Goal: Check status: Check status

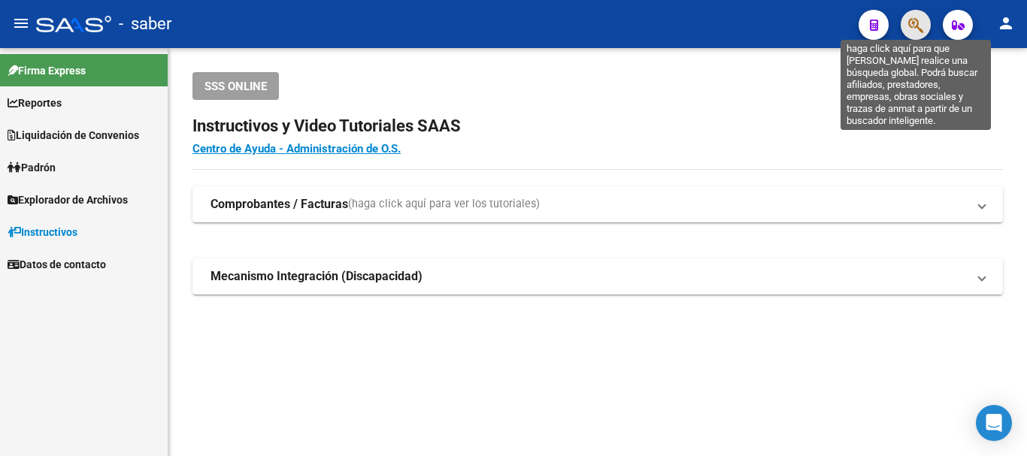
click at [920, 23] on icon "button" at bounding box center [915, 25] width 15 height 17
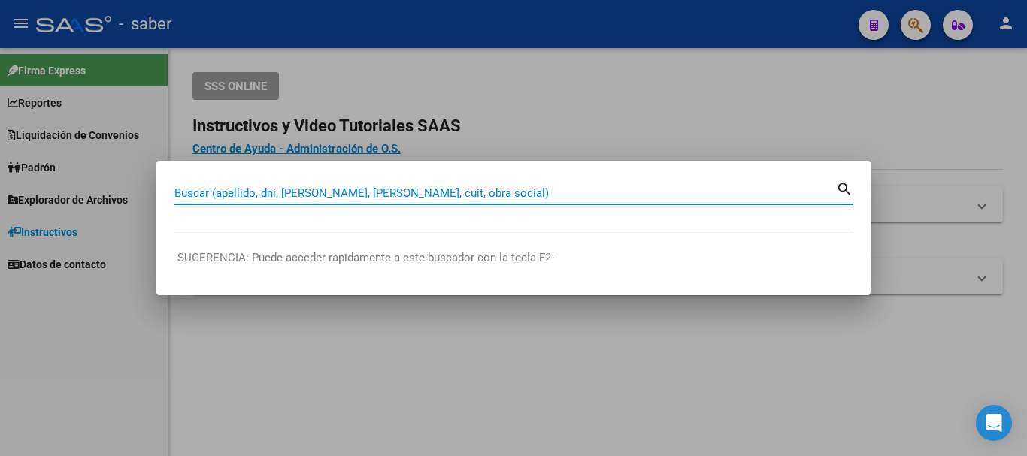
click at [494, 198] on input "Buscar (apellido, dni, [PERSON_NAME], [PERSON_NAME], cuit, obra social)" at bounding box center [504, 193] width 661 height 14
paste input "20-40931620-5"
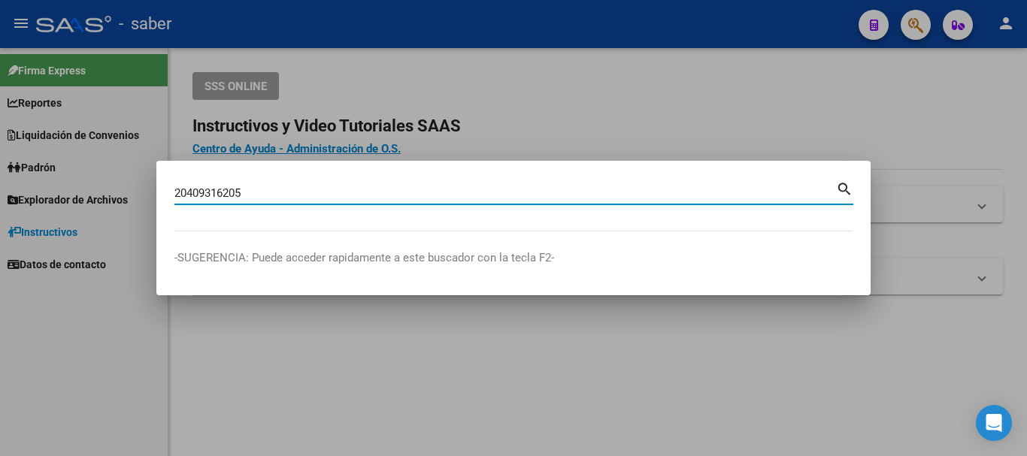
type input "20409316205"
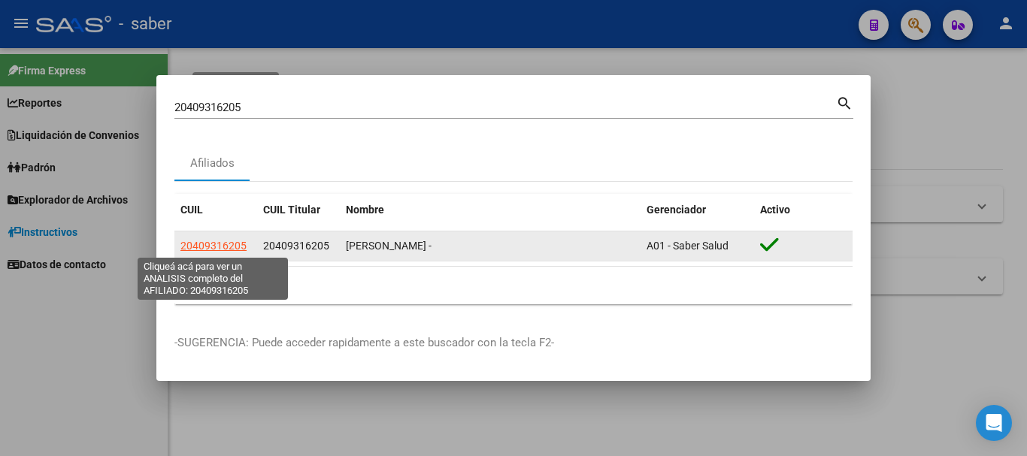
click at [202, 245] on span "20409316205" at bounding box center [213, 246] width 66 height 12
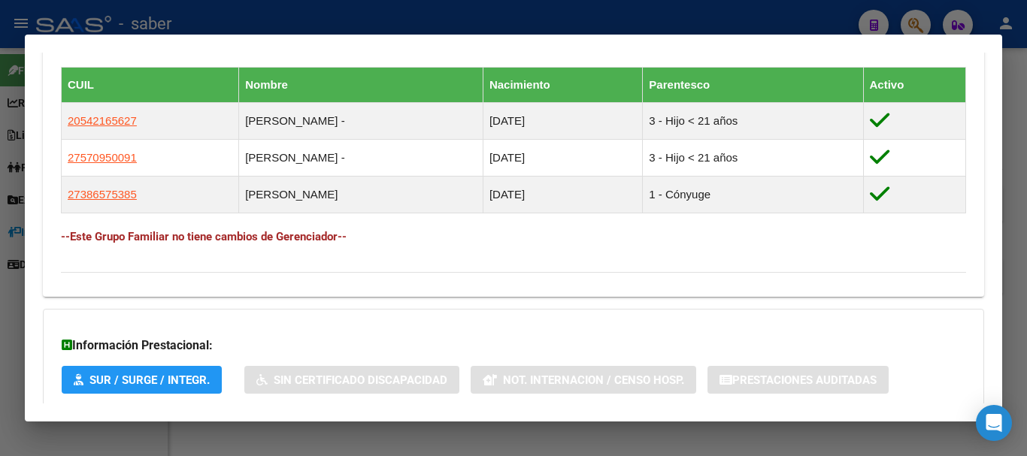
scroll to position [917, 0]
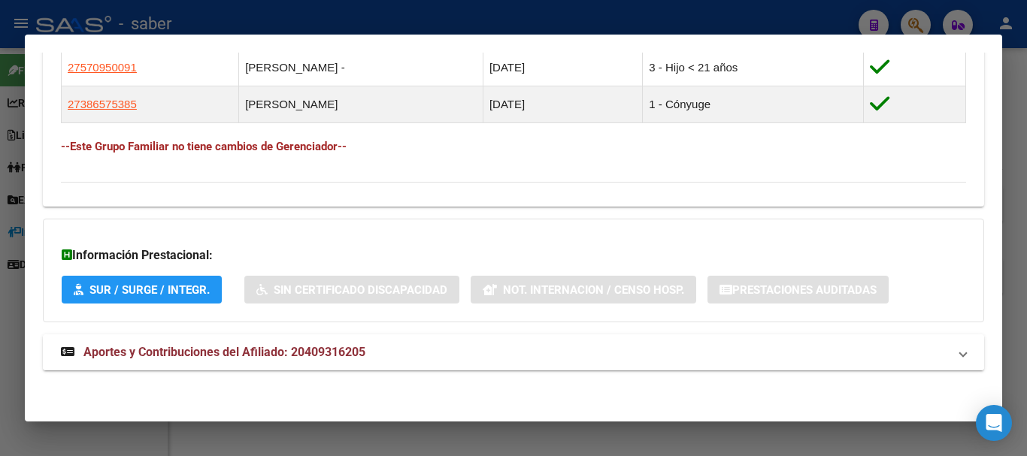
click at [239, 352] on span "Aportes y Contribuciones del Afiliado: 20409316205" at bounding box center [224, 352] width 282 height 14
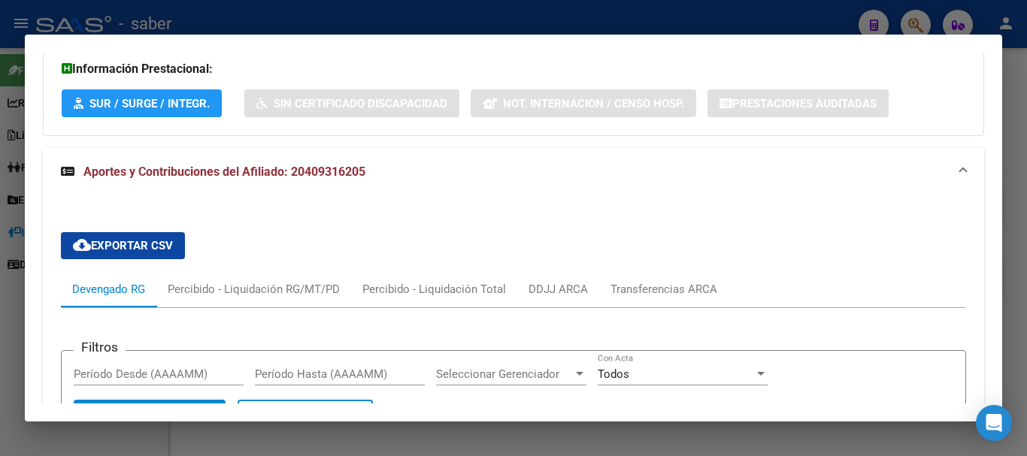
scroll to position [1101, 0]
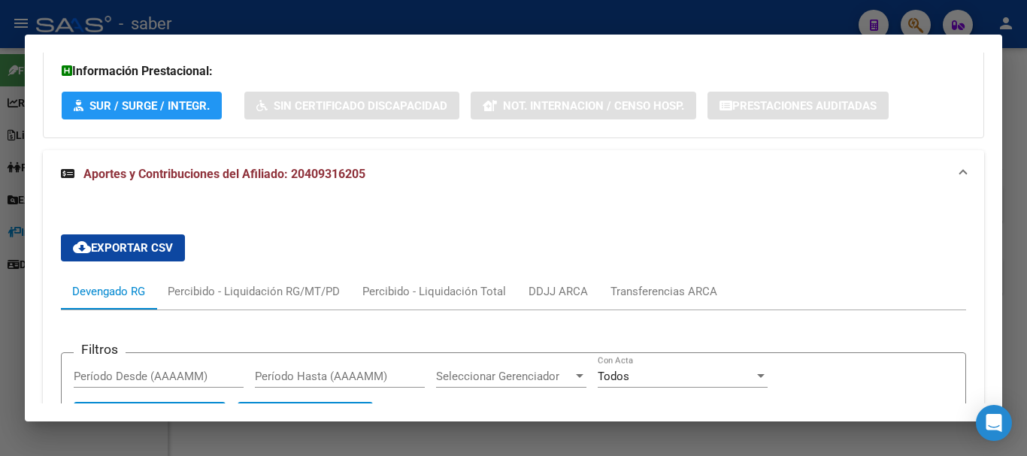
click at [773, 11] on div at bounding box center [513, 228] width 1027 height 456
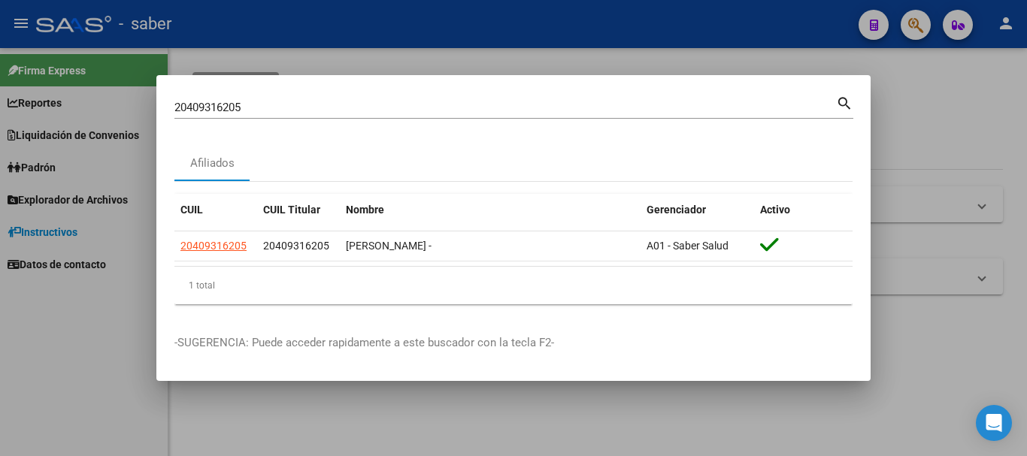
click at [911, 23] on div at bounding box center [513, 228] width 1027 height 456
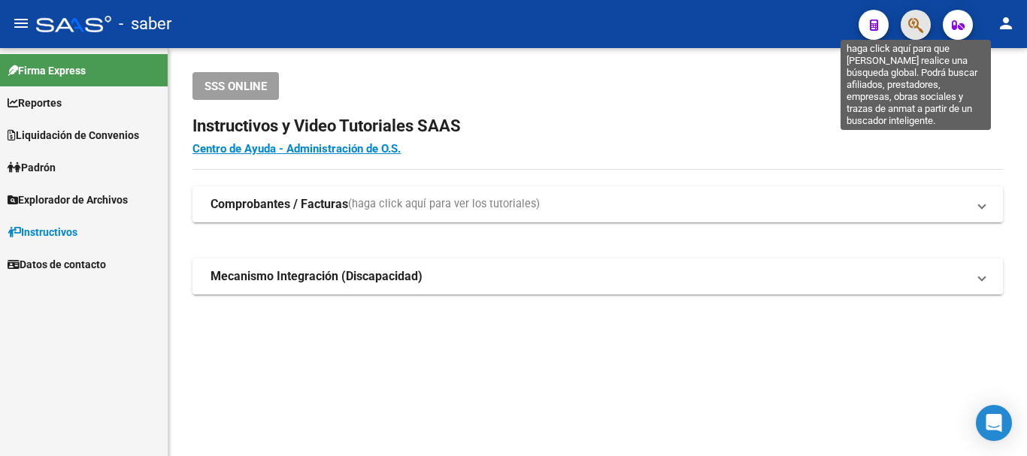
click at [918, 20] on icon "button" at bounding box center [915, 25] width 15 height 17
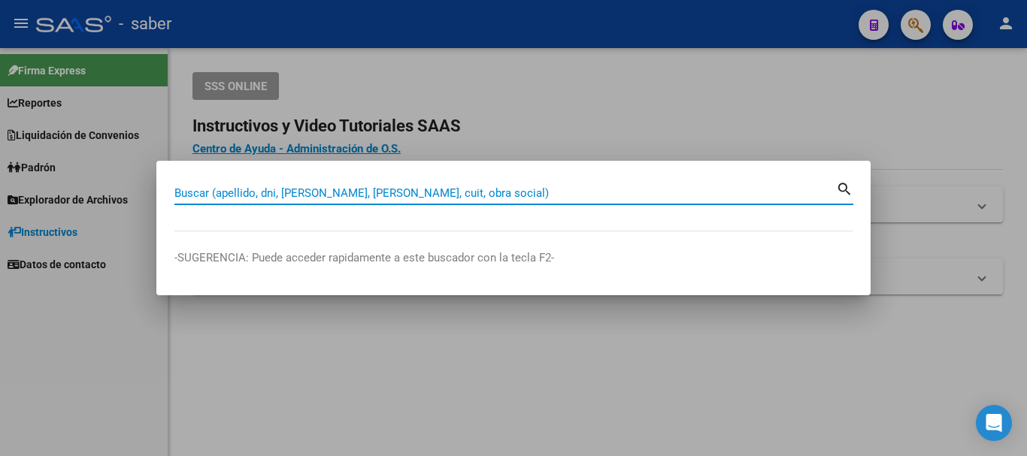
click at [410, 186] on input "Buscar (apellido, dni, [PERSON_NAME], [PERSON_NAME], cuit, obra social)" at bounding box center [504, 193] width 661 height 14
paste input "27-30761620-9"
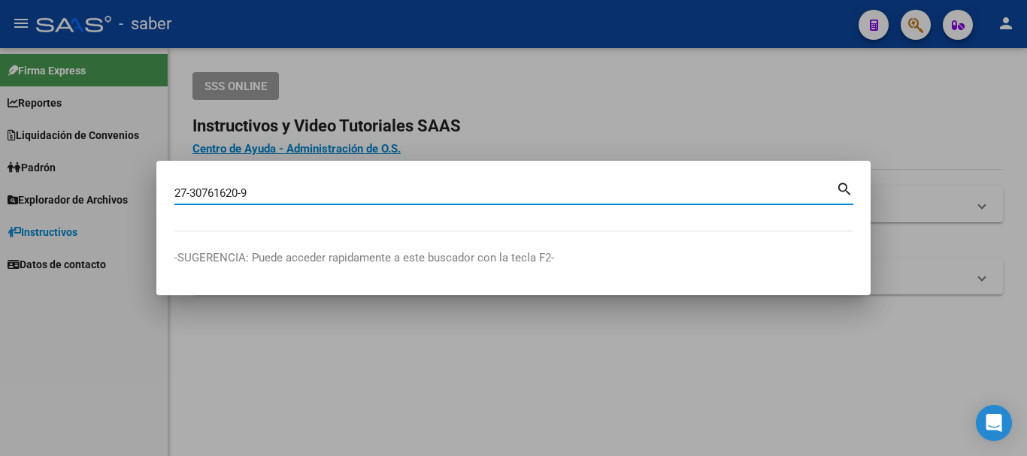
type input "27307616209"
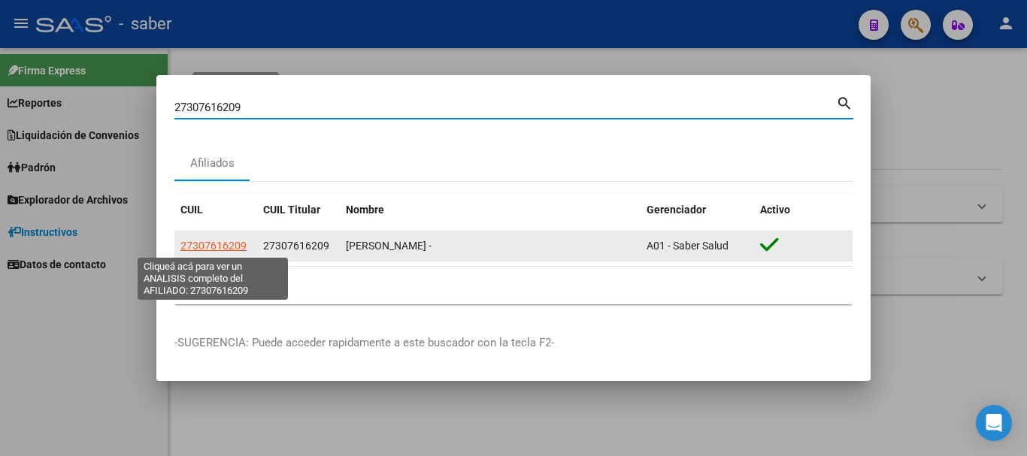
click at [231, 250] on span "27307616209" at bounding box center [213, 246] width 66 height 12
type textarea "27307616209"
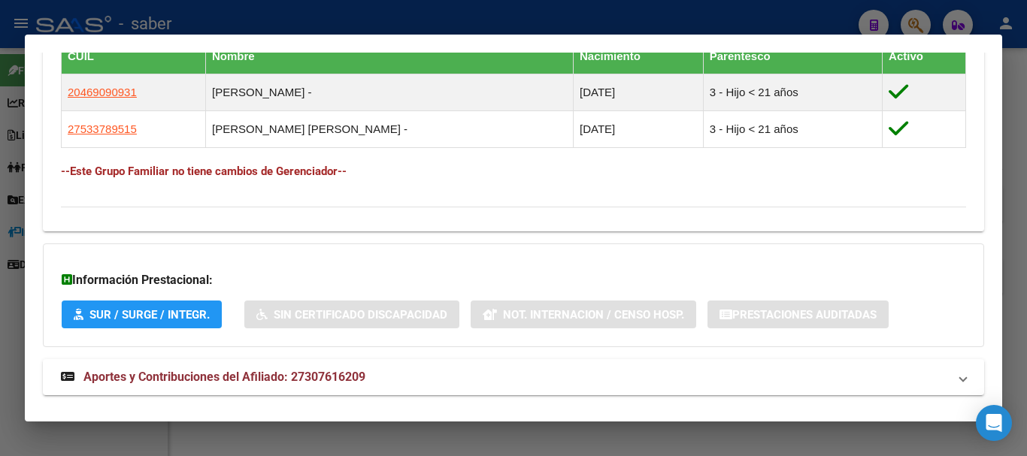
scroll to position [880, 0]
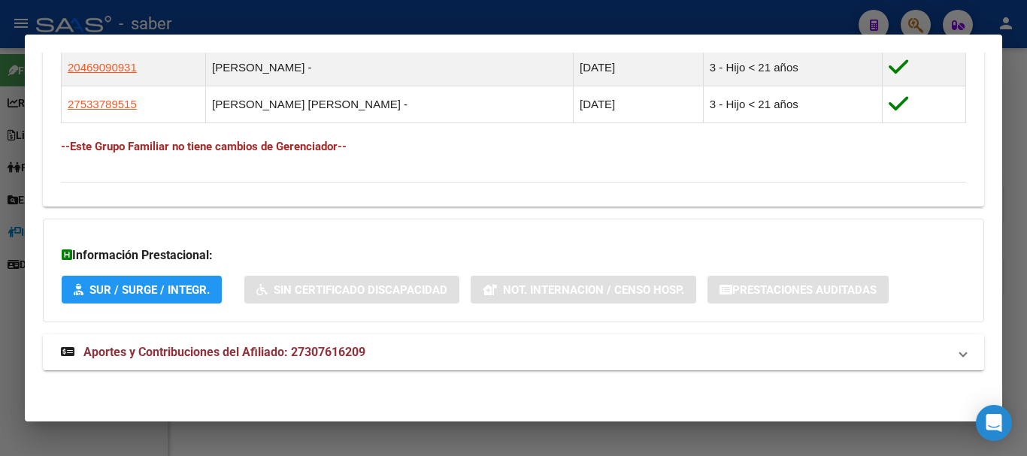
click at [153, 346] on span "Aportes y Contribuciones del Afiliado: 27307616209" at bounding box center [224, 352] width 282 height 14
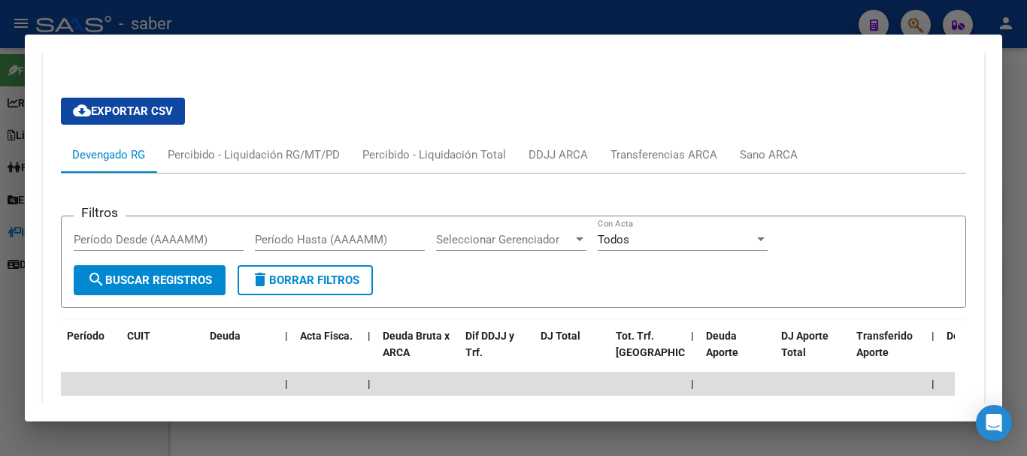
scroll to position [1181, 0]
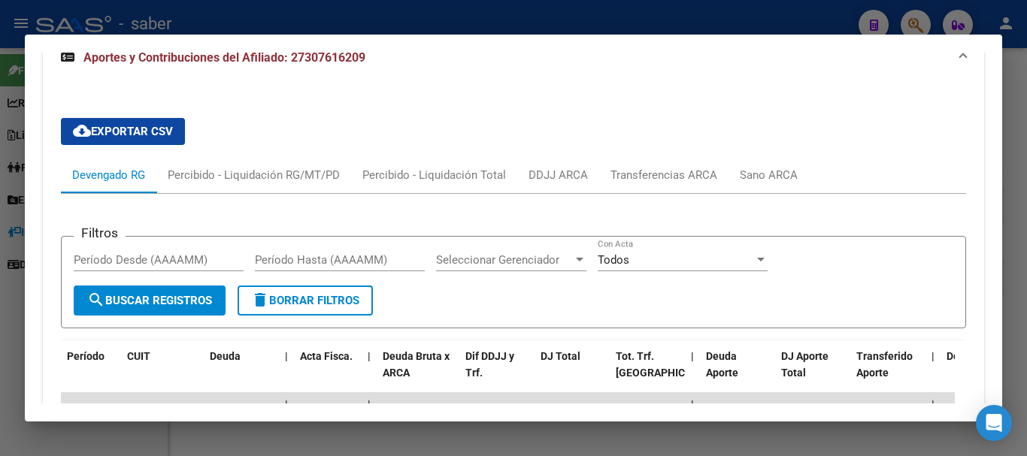
click at [739, 12] on div at bounding box center [513, 228] width 1027 height 456
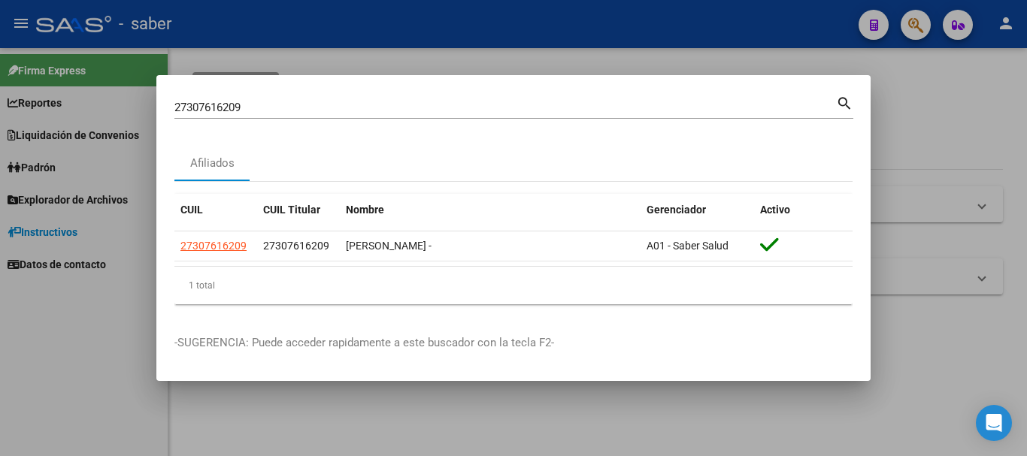
click at [914, 23] on div at bounding box center [513, 228] width 1027 height 456
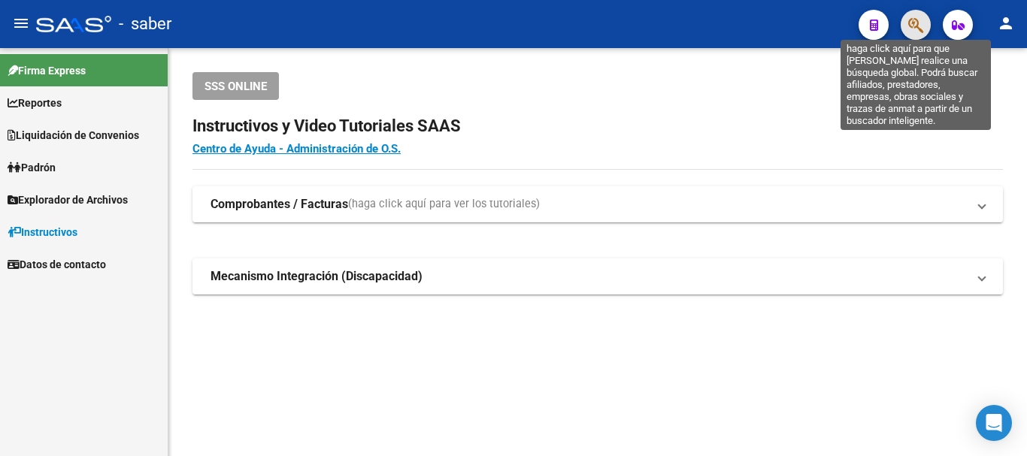
click at [915, 23] on icon "button" at bounding box center [915, 25] width 15 height 17
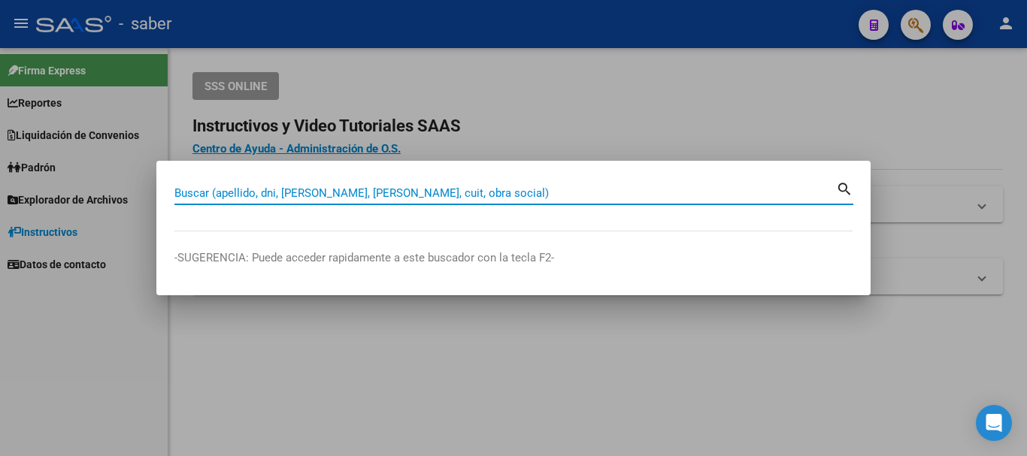
click at [346, 184] on div "Buscar (apellido, dni, [PERSON_NAME], [PERSON_NAME], cuit, obra social)" at bounding box center [504, 193] width 661 height 23
paste input "20-32947947-2"
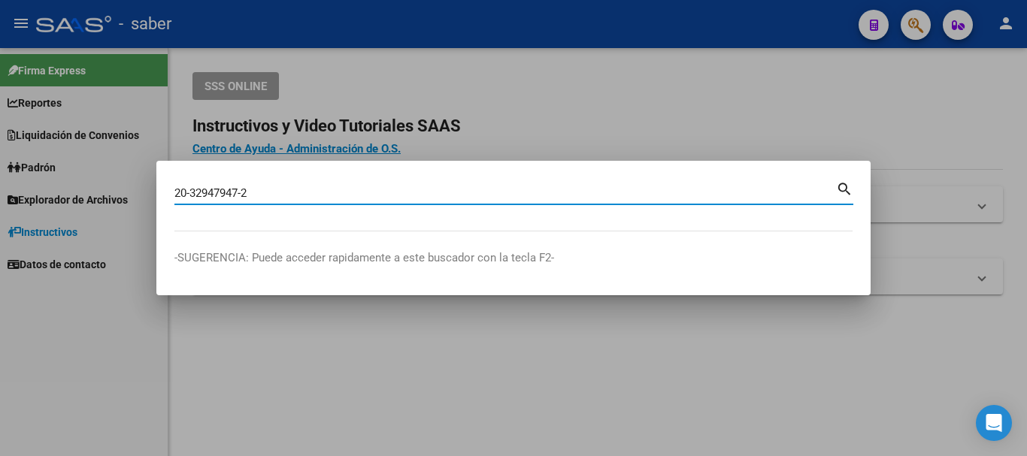
type input "20329479472"
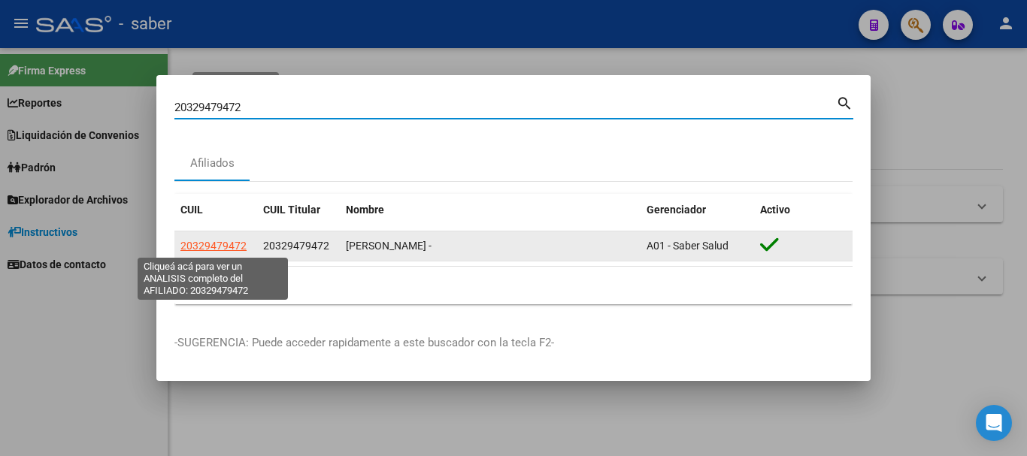
click at [205, 249] on span "20329479472" at bounding box center [213, 246] width 66 height 12
type textarea "20329479472"
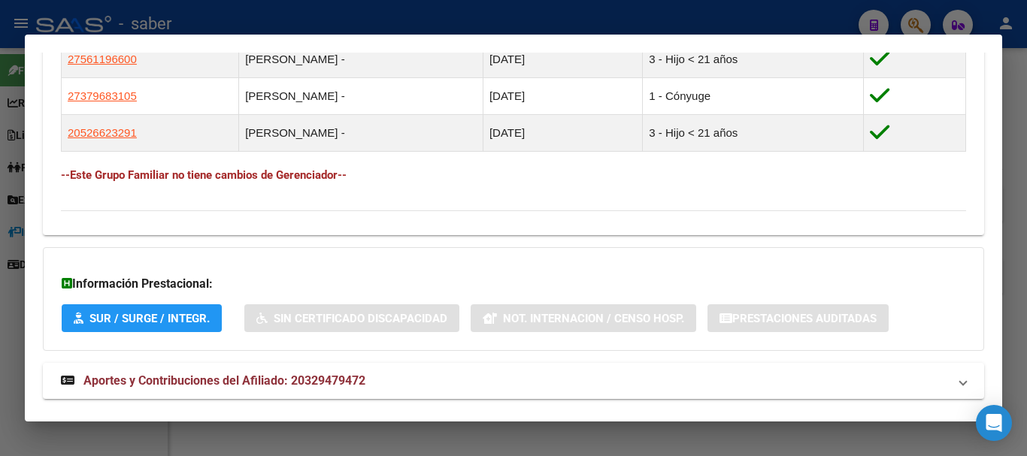
scroll to position [917, 0]
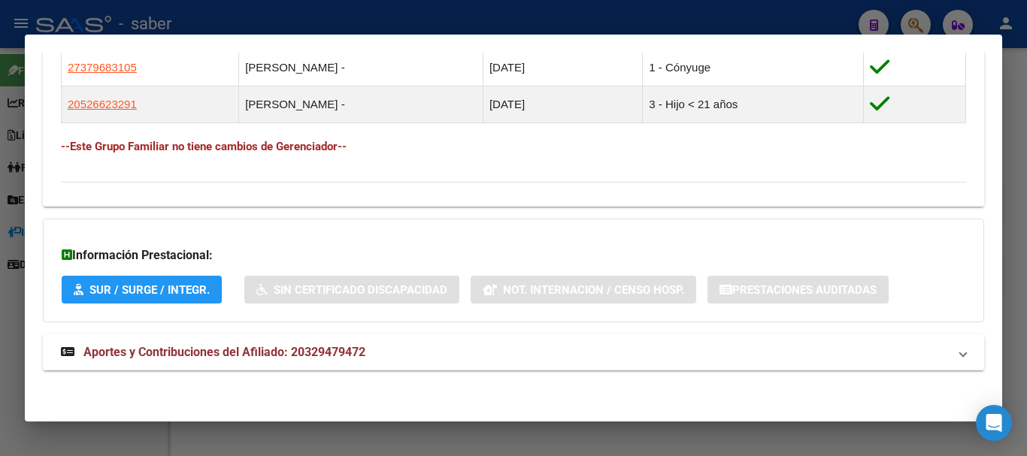
click at [235, 352] on span "Aportes y Contribuciones del Afiliado: 20329479472" at bounding box center [224, 352] width 282 height 14
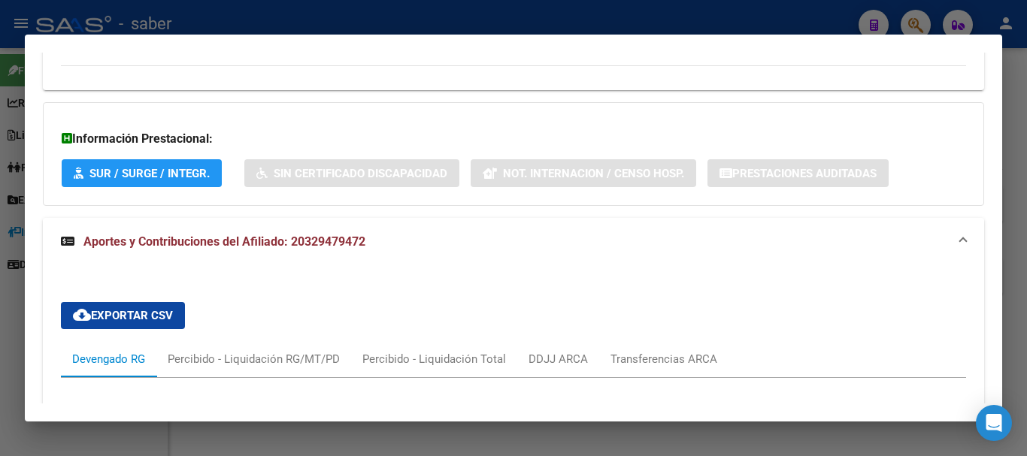
scroll to position [1026, 0]
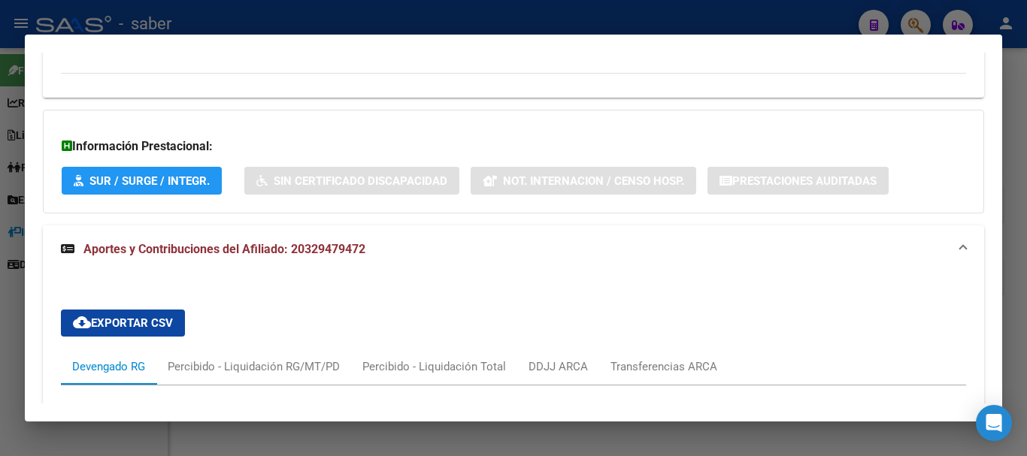
click at [411, 12] on div at bounding box center [513, 228] width 1027 height 456
